Goal: Task Accomplishment & Management: Manage account settings

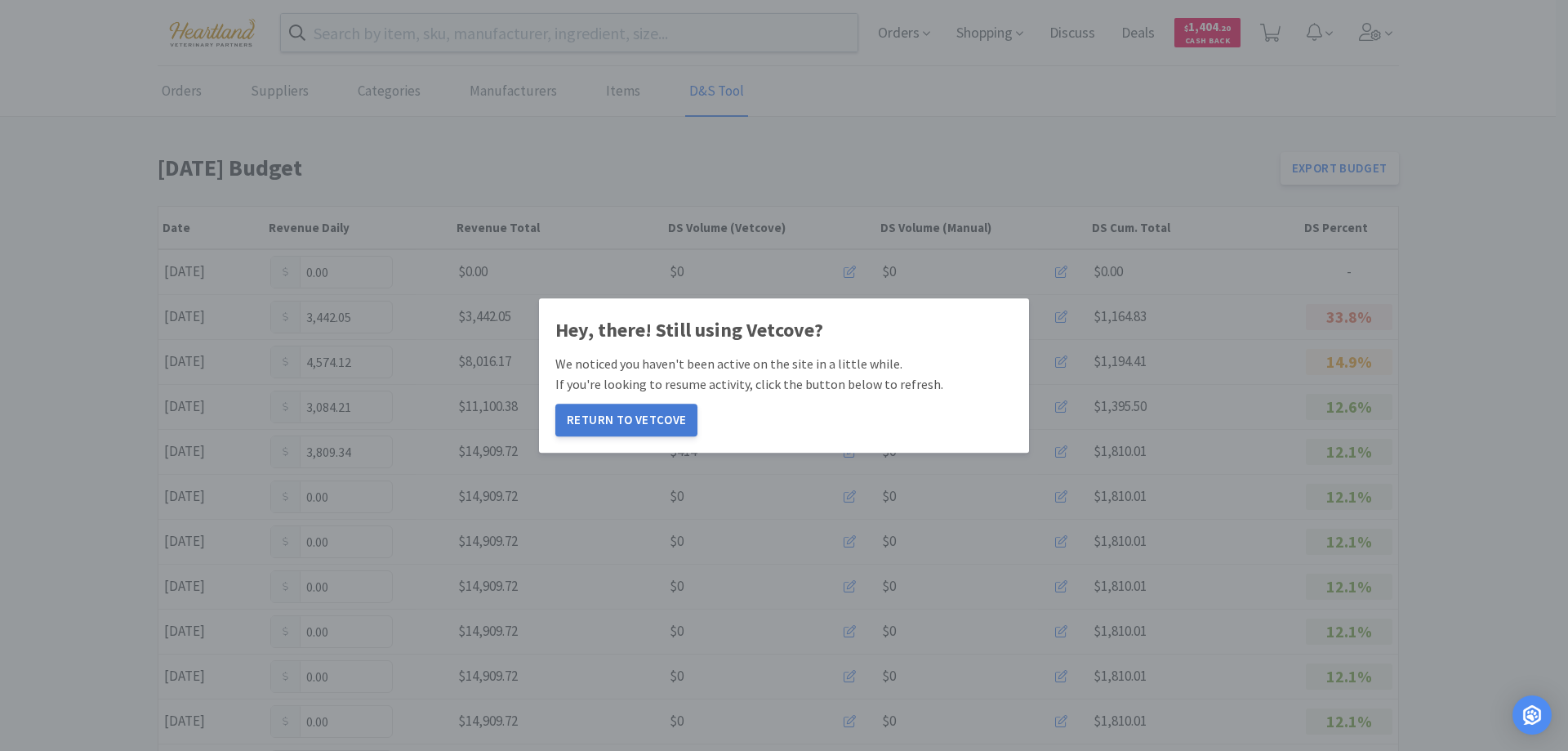
click at [612, 425] on button "Return to Vetcove" at bounding box center [626, 420] width 142 height 33
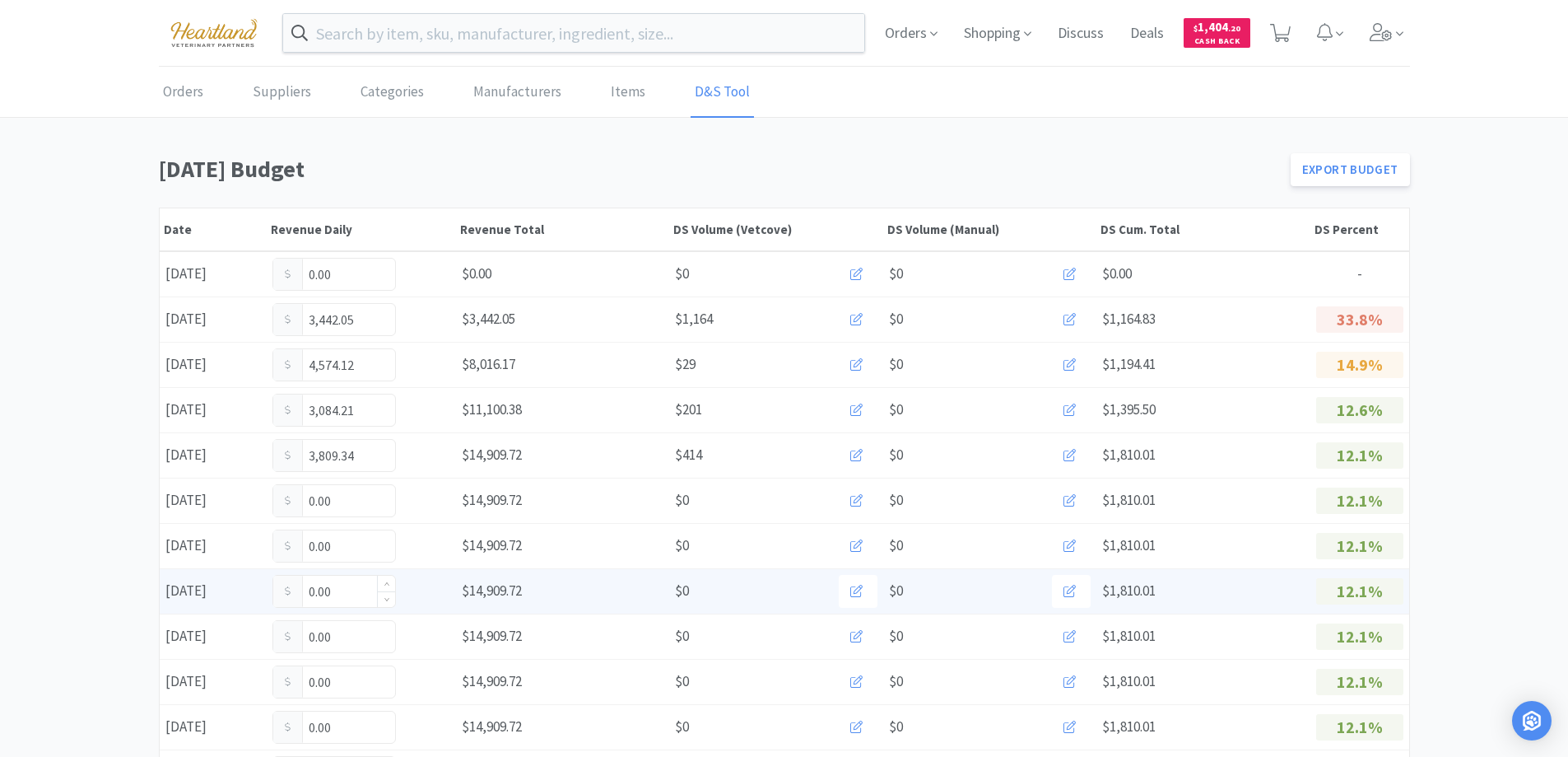
click at [347, 598] on input "0.00" at bounding box center [334, 591] width 122 height 32
type input "0"
type input "55.00"
